Goal: Task Accomplishment & Management: Use online tool/utility

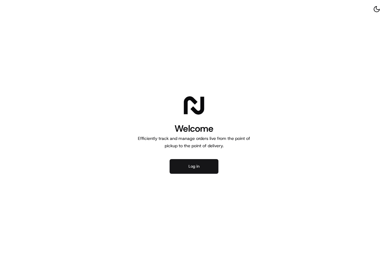
click at [204, 167] on button "Log in" at bounding box center [193, 166] width 49 height 15
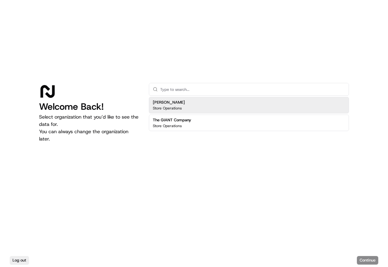
drag, startPoint x: 192, startPoint y: 102, endPoint x: 199, endPoint y: 112, distance: 11.5
click at [192, 102] on div "[PERSON_NAME] Store Operations" at bounding box center [249, 105] width 200 height 16
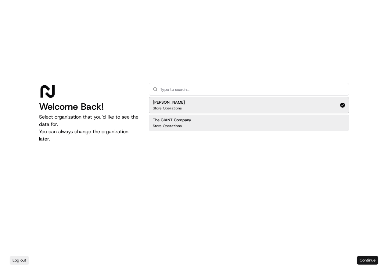
click at [360, 259] on button "Continue" at bounding box center [366, 260] width 21 height 9
